Goal: Navigation & Orientation: Understand site structure

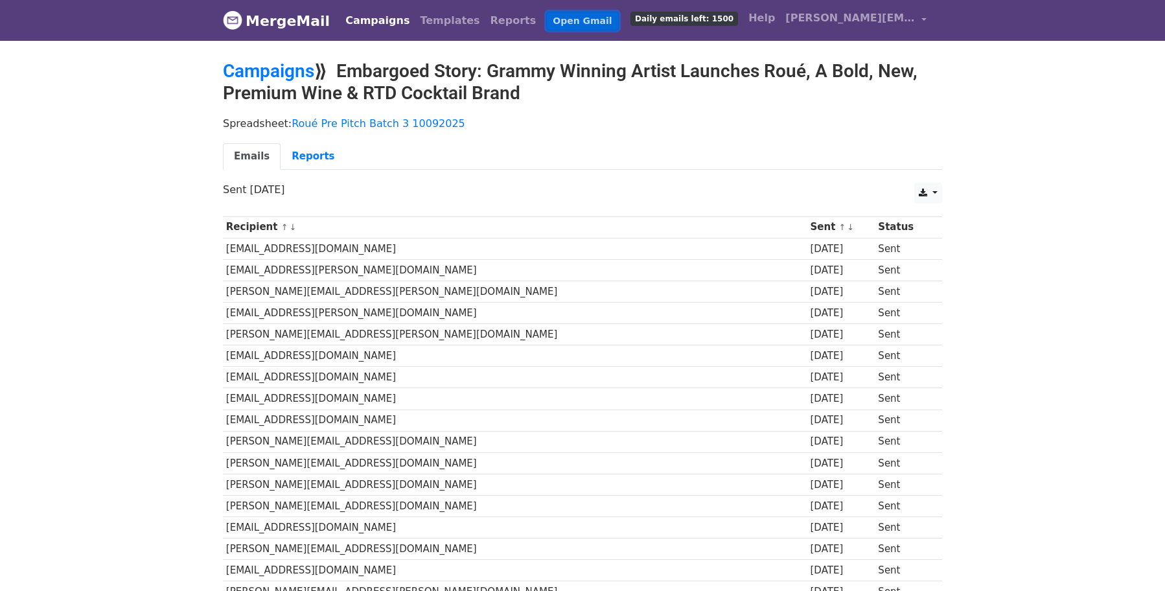
click at [546, 19] on link "Open Gmail" at bounding box center [582, 21] width 72 height 19
click at [357, 18] on link "Campaigns" at bounding box center [377, 21] width 75 height 26
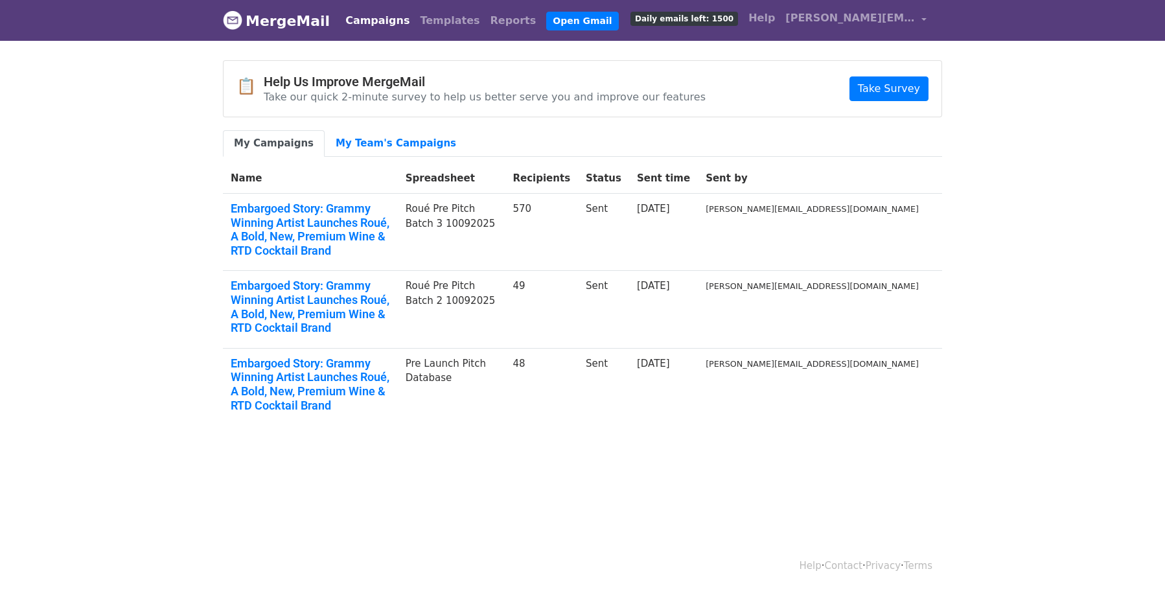
click at [277, 147] on link "My Campaigns" at bounding box center [274, 143] width 102 height 27
click at [427, 20] on link "Templates" at bounding box center [450, 21] width 70 height 26
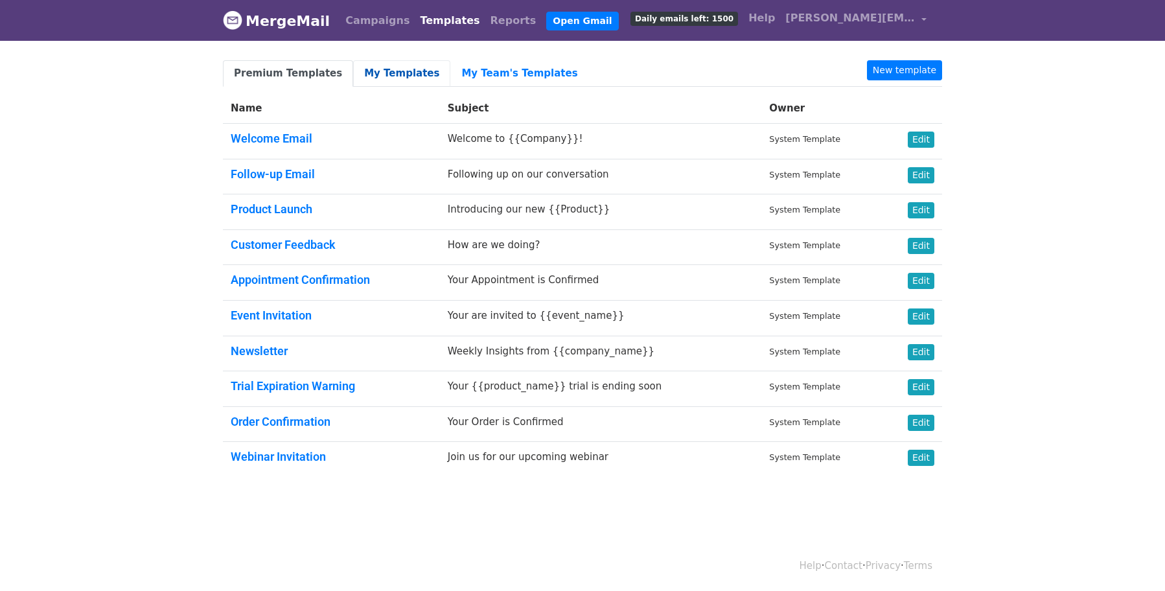
click at [388, 71] on link "My Templates" at bounding box center [401, 73] width 97 height 27
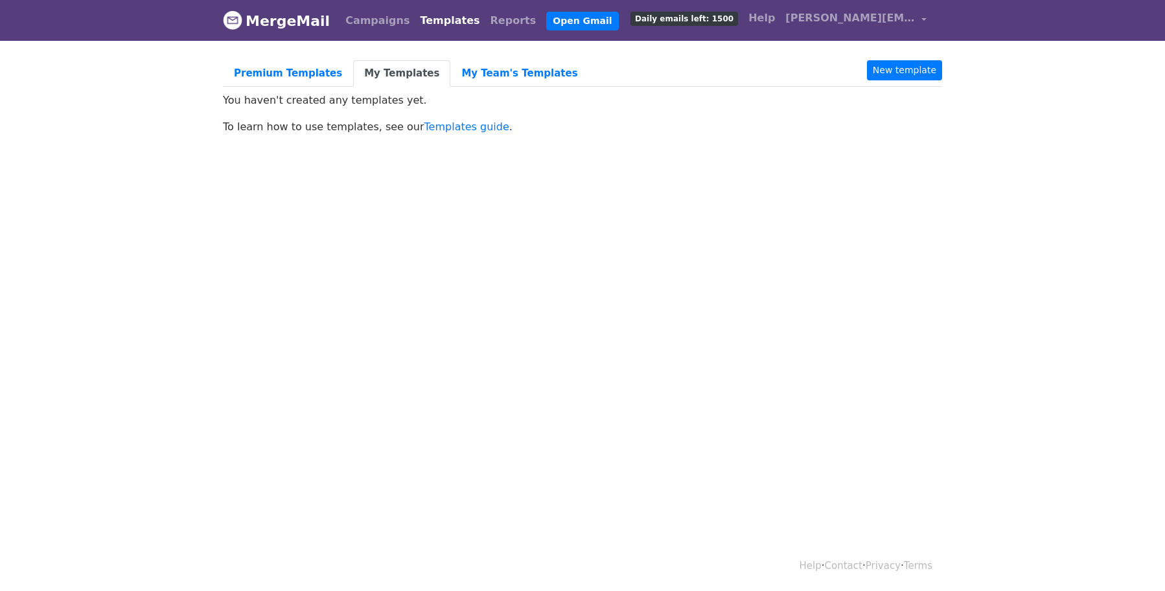
click at [281, 19] on link "MergeMail" at bounding box center [276, 20] width 107 height 27
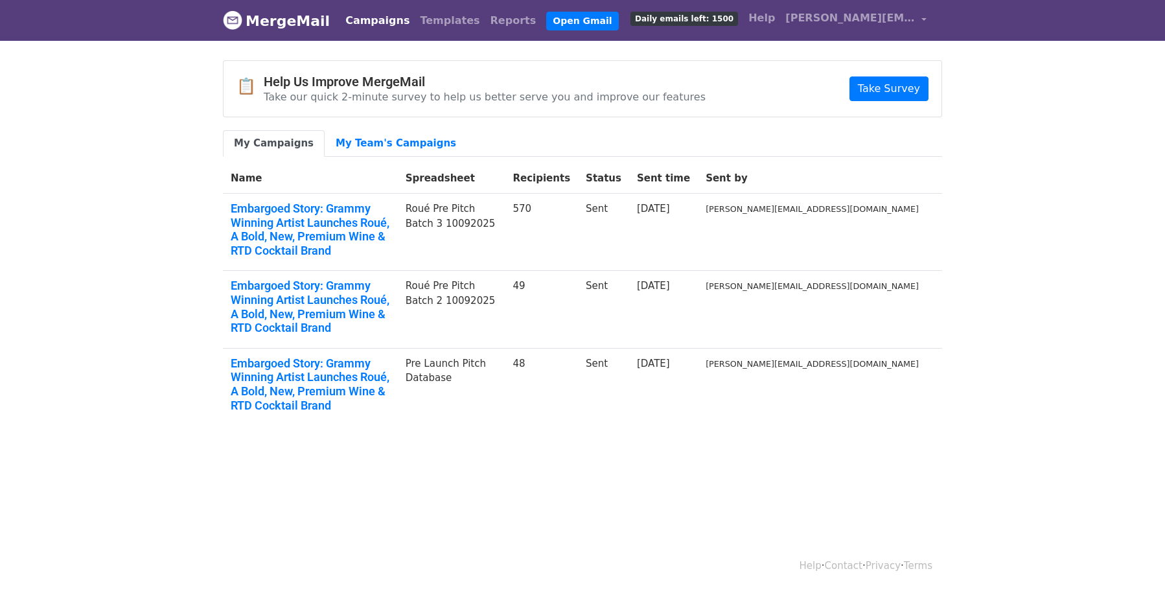
click at [279, 19] on link "MergeMail" at bounding box center [276, 20] width 107 height 27
click at [231, 21] on img at bounding box center [232, 19] width 19 height 19
